Goal: Task Accomplishment & Management: Manage account settings

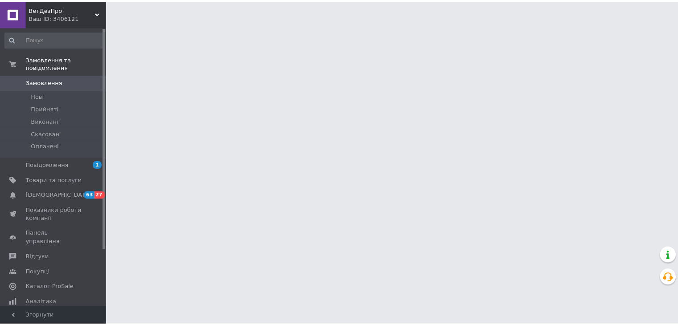
scroll to position [89, 0]
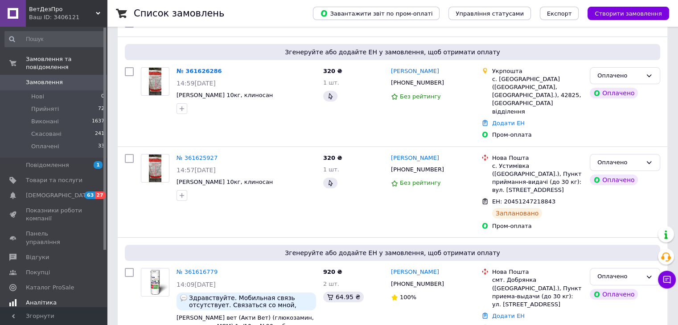
click at [51, 192] on span "[DEMOGRAPHIC_DATA]" at bounding box center [59, 196] width 66 height 8
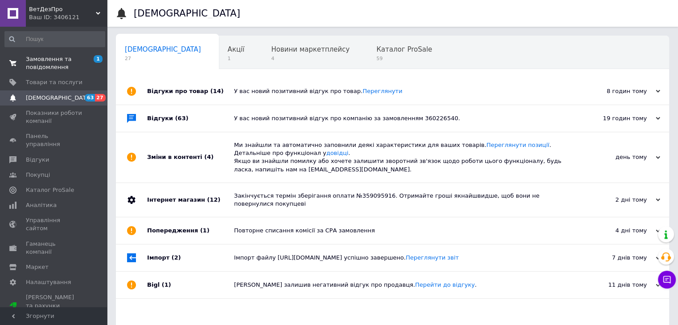
click at [55, 63] on span "Замовлення та повідомлення" at bounding box center [54, 63] width 57 height 16
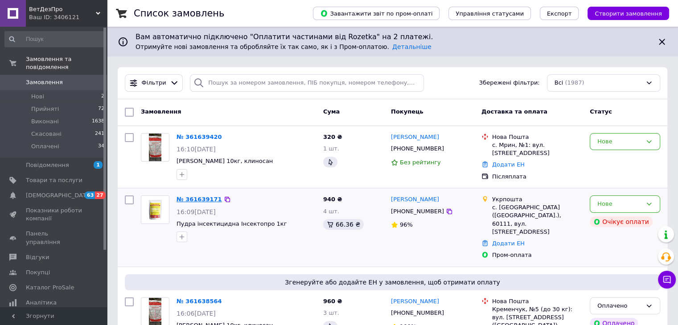
click at [197, 198] on link "№ 361639171" at bounding box center [198, 199] width 45 height 7
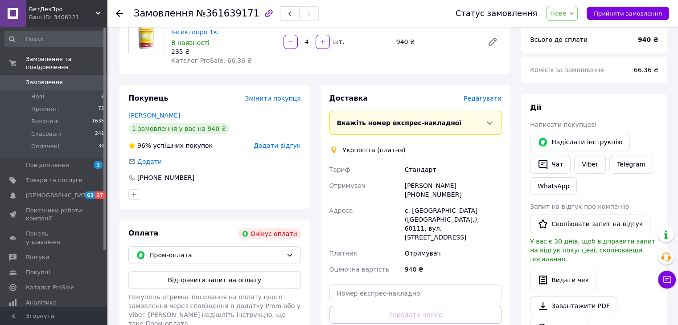
scroll to position [89, 0]
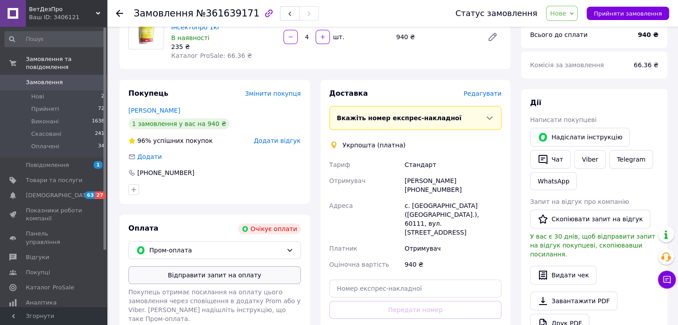
click at [226, 272] on button "Відправити запит на оплату" at bounding box center [214, 275] width 172 height 18
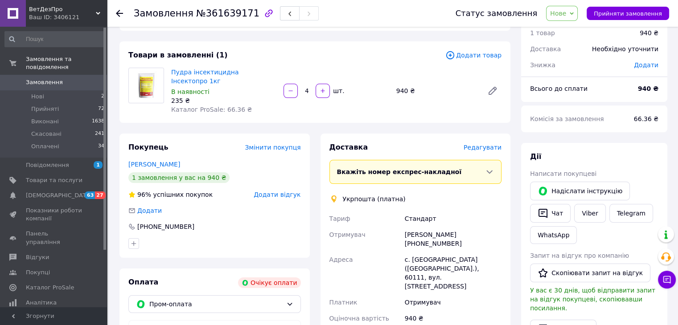
scroll to position [0, 0]
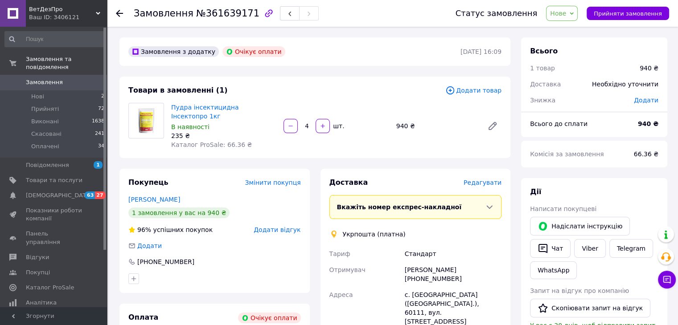
click at [75, 78] on span "Замовлення" at bounding box center [54, 82] width 57 height 8
